Goal: Transaction & Acquisition: Purchase product/service

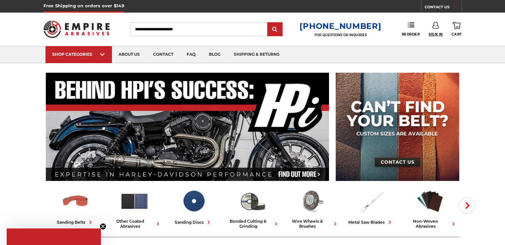
click at [435, 33] on span "Sign In" at bounding box center [436, 34] width 14 height 4
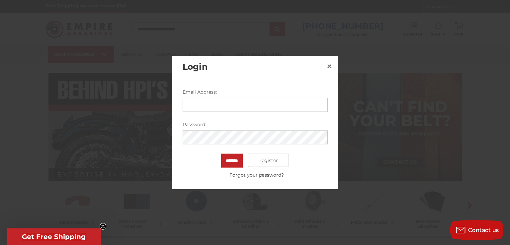
click at [292, 105] on input "Email Address:" at bounding box center [255, 105] width 145 height 14
type input "**********"
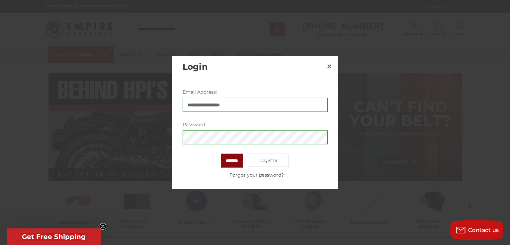
click at [228, 160] on input "*******" at bounding box center [232, 161] width 22 height 14
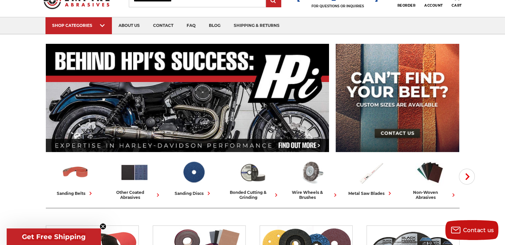
scroll to position [66, 0]
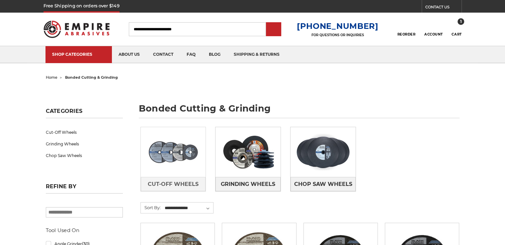
click at [185, 167] on img at bounding box center [173, 152] width 65 height 46
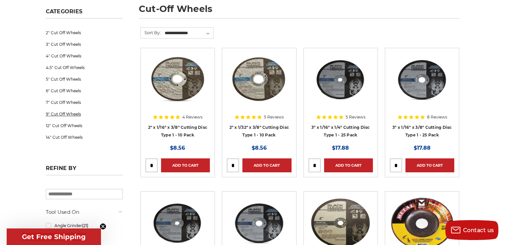
click at [58, 113] on link "9" Cut Off Wheels" at bounding box center [84, 114] width 77 height 12
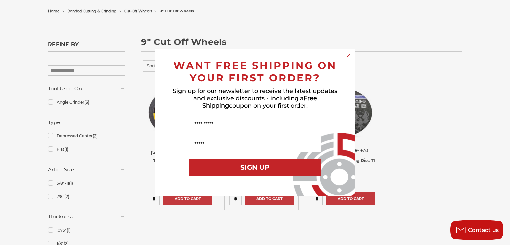
click at [349, 54] on circle "Close dialog" at bounding box center [349, 55] width 6 height 6
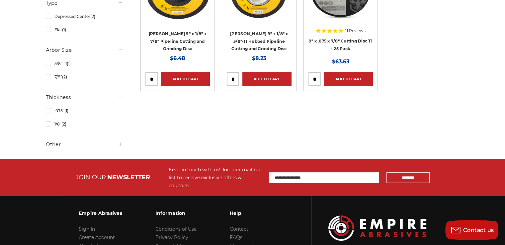
scroll to position [133, 0]
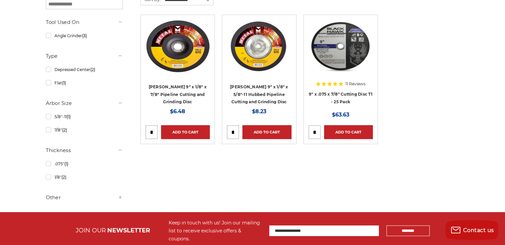
click at [181, 61] on img at bounding box center [177, 46] width 64 height 53
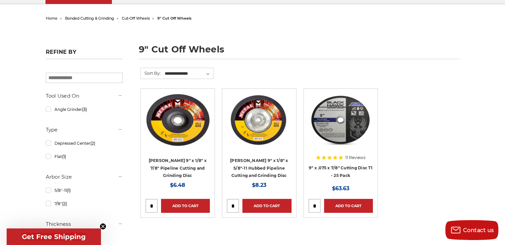
scroll to position [66, 0]
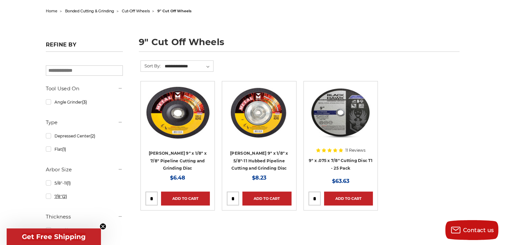
click at [48, 199] on link "7/8" (2)" at bounding box center [84, 197] width 77 height 12
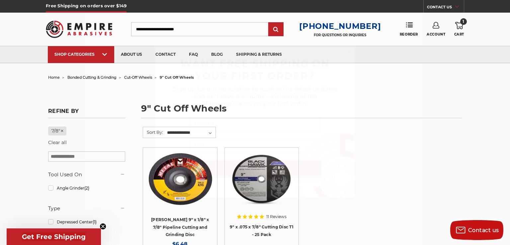
click at [351, 55] on circle "Close dialog" at bounding box center [350, 52] width 6 height 6
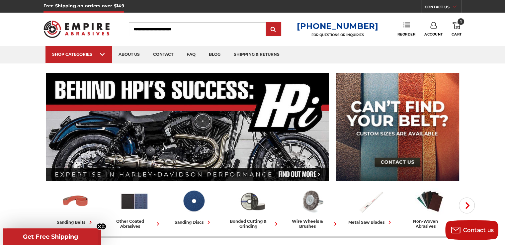
click at [407, 35] on span "Reorder" at bounding box center [406, 34] width 18 height 4
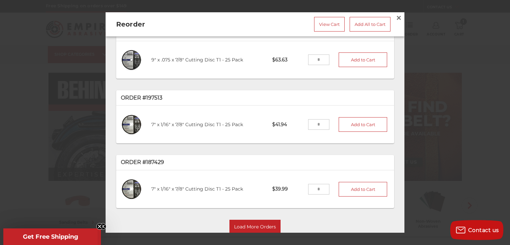
click at [313, 60] on input "tel" at bounding box center [319, 59] width 22 height 11
click at [353, 57] on button "Add to Cart" at bounding box center [363, 59] width 48 height 15
type input "*"
click at [312, 60] on input "*" at bounding box center [319, 59] width 22 height 11
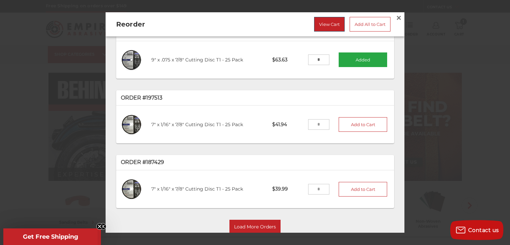
type input "*"
click at [324, 27] on link "View Cart" at bounding box center [329, 24] width 31 height 15
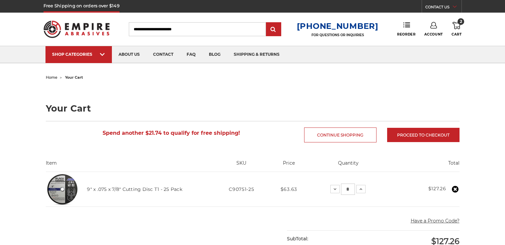
click at [459, 26] on icon at bounding box center [457, 25] width 8 height 7
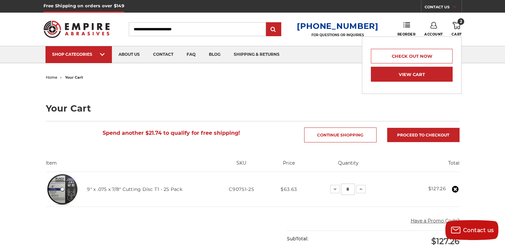
click at [444, 78] on link "View Cart" at bounding box center [412, 74] width 82 height 15
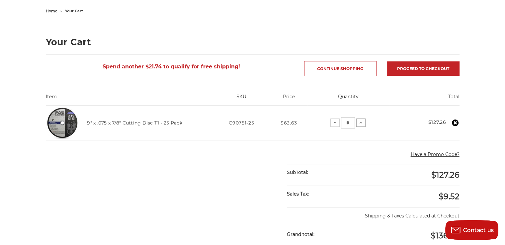
click at [360, 123] on icon at bounding box center [360, 122] width 5 height 5
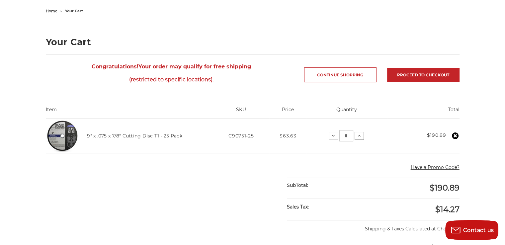
click at [359, 135] on icon at bounding box center [359, 135] width 5 height 5
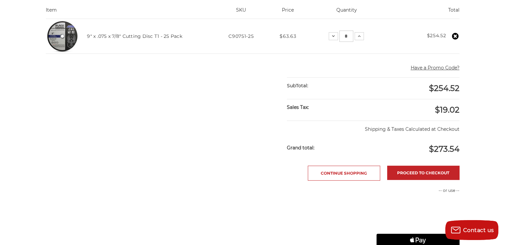
scroll to position [133, 0]
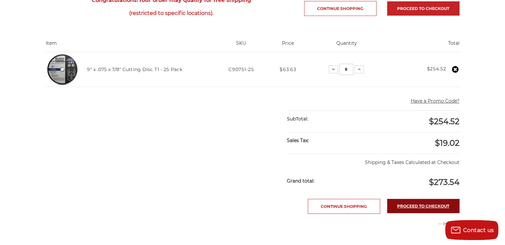
click at [441, 204] on link "Proceed to checkout" at bounding box center [423, 206] width 72 height 14
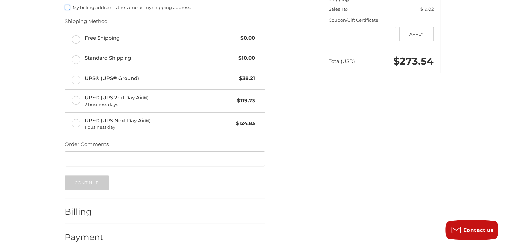
scroll to position [159, 0]
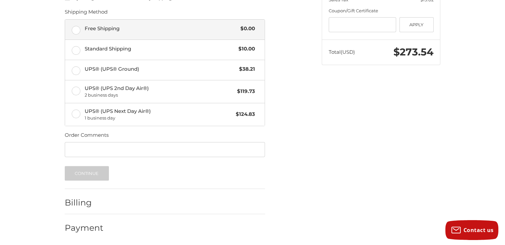
click at [81, 30] on label "Free Shipping $0.00" at bounding box center [165, 30] width 200 height 20
click at [82, 204] on h2 "Billing" at bounding box center [84, 203] width 39 height 10
click at [89, 176] on button "Continue" at bounding box center [87, 173] width 44 height 15
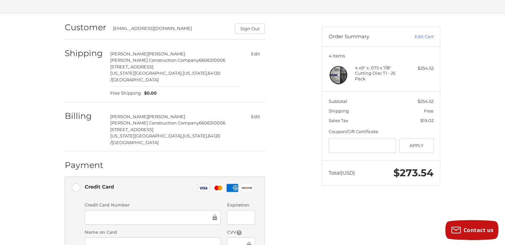
scroll to position [71, 0]
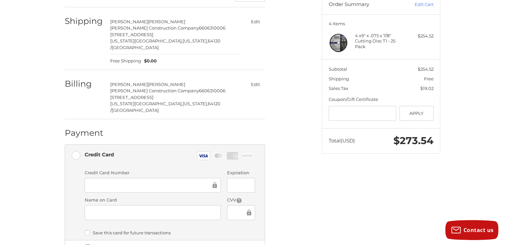
click at [165, 205] on div at bounding box center [153, 212] width 136 height 15
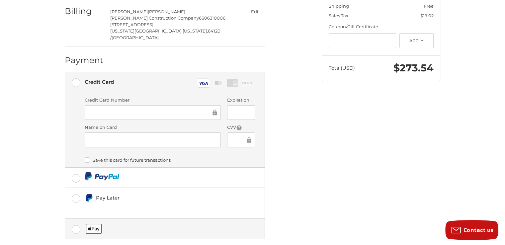
scroll to position [165, 0]
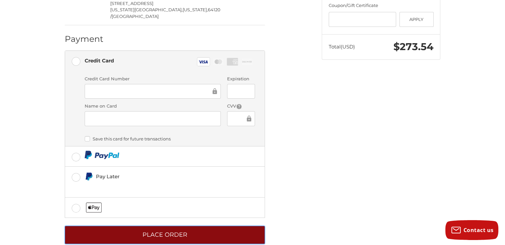
click at [227, 226] on button "Place Order" at bounding box center [165, 235] width 200 height 18
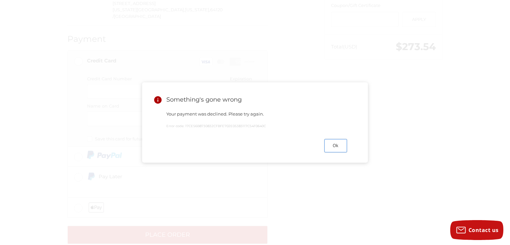
click at [338, 148] on button "Ok" at bounding box center [335, 145] width 23 height 13
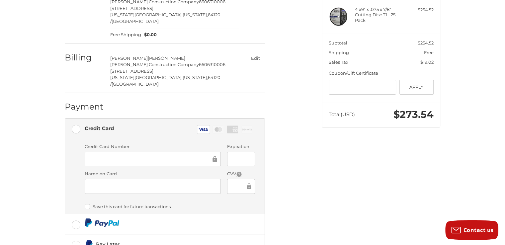
scroll to position [100, 0]
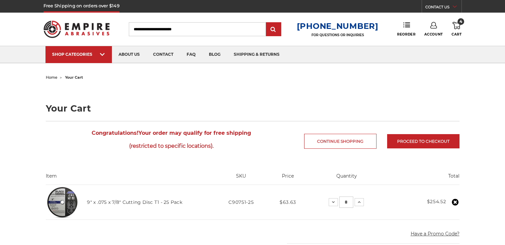
scroll to position [133, 0]
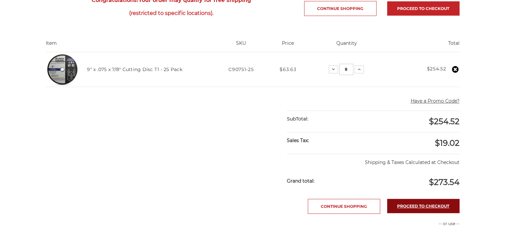
click at [424, 201] on link "Proceed to checkout" at bounding box center [423, 206] width 72 height 14
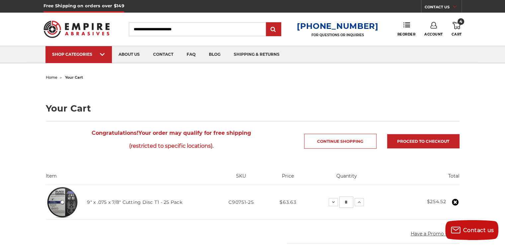
click at [457, 26] on icon at bounding box center [457, 25] width 8 height 7
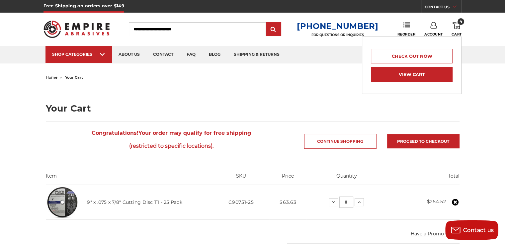
click at [442, 71] on link "View Cart" at bounding box center [412, 74] width 82 height 15
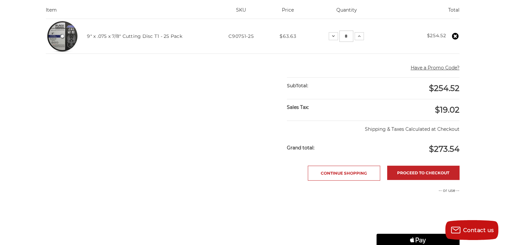
scroll to position [199, 0]
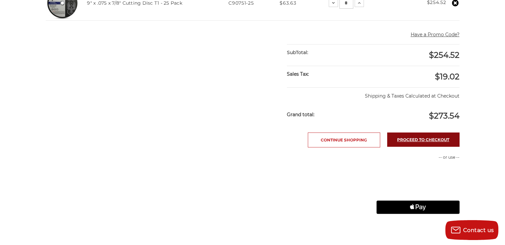
click at [430, 138] on link "Proceed to checkout" at bounding box center [423, 139] width 72 height 14
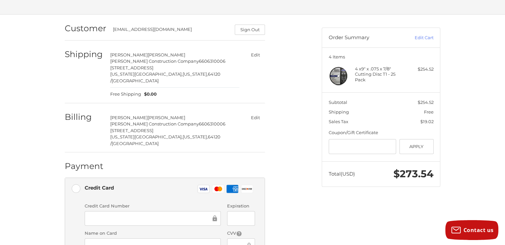
scroll to position [4, 0]
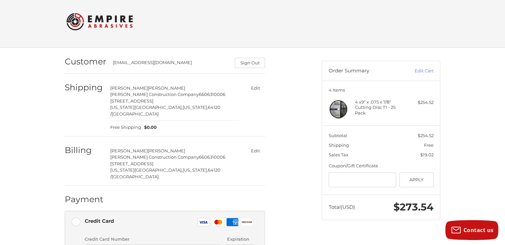
click at [256, 146] on button "Edit" at bounding box center [255, 151] width 19 height 10
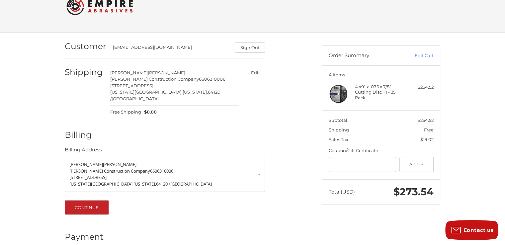
scroll to position [22, 0]
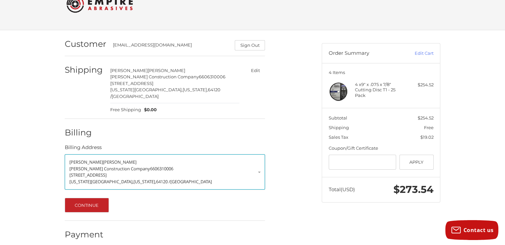
click at [260, 165] on link "[PERSON_NAME] Construction Company 6606310006 [STREET_ADDRESS][US_STATE][US_STA…" at bounding box center [165, 171] width 200 height 35
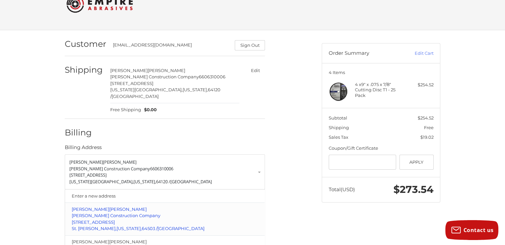
click at [176, 219] on p "[STREET_ADDRESS]" at bounding box center [165, 222] width 187 height 7
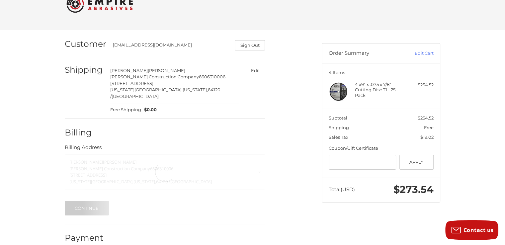
select select "**"
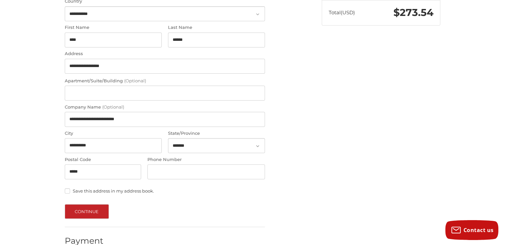
scroll to position [199, 0]
click at [84, 204] on button "Continue" at bounding box center [87, 211] width 44 height 15
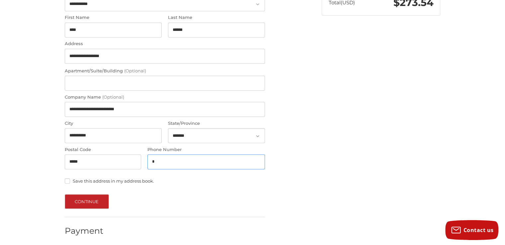
scroll to position [206, 0]
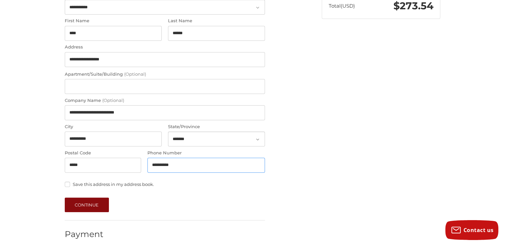
type input "**********"
click at [75, 202] on button "Continue" at bounding box center [87, 205] width 44 height 15
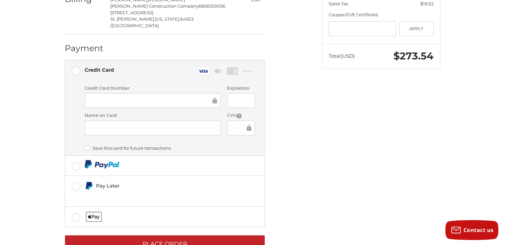
scroll to position [165, 0]
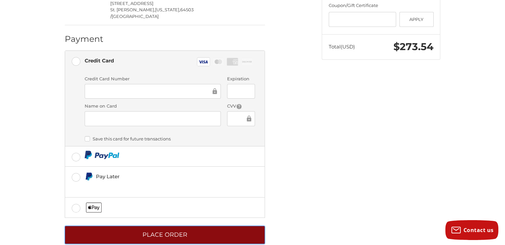
click at [222, 226] on button "Place Order" at bounding box center [165, 235] width 200 height 18
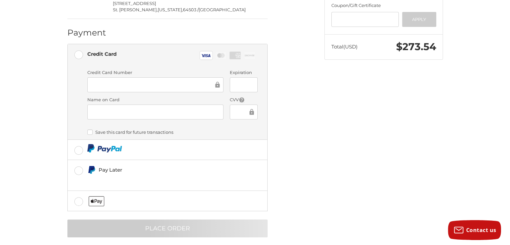
scroll to position [0, 0]
